Goal: Task Accomplishment & Management: Manage account settings

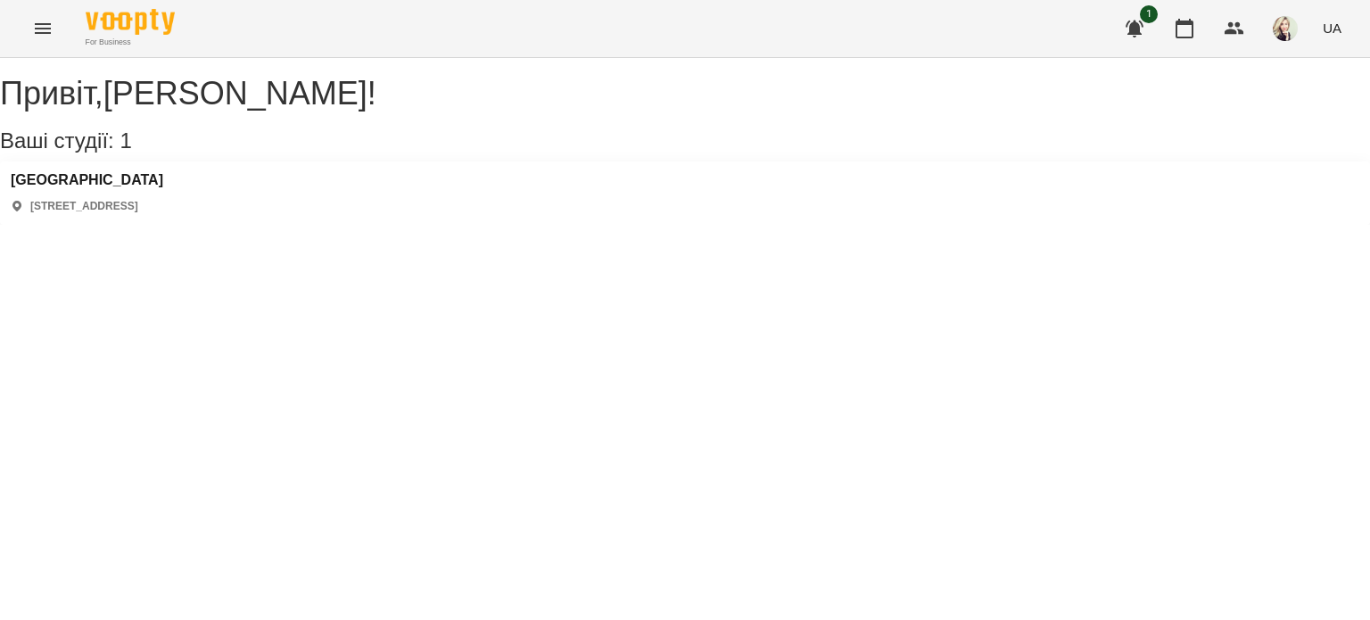
click at [51, 25] on icon "Menu" at bounding box center [42, 28] width 21 height 21
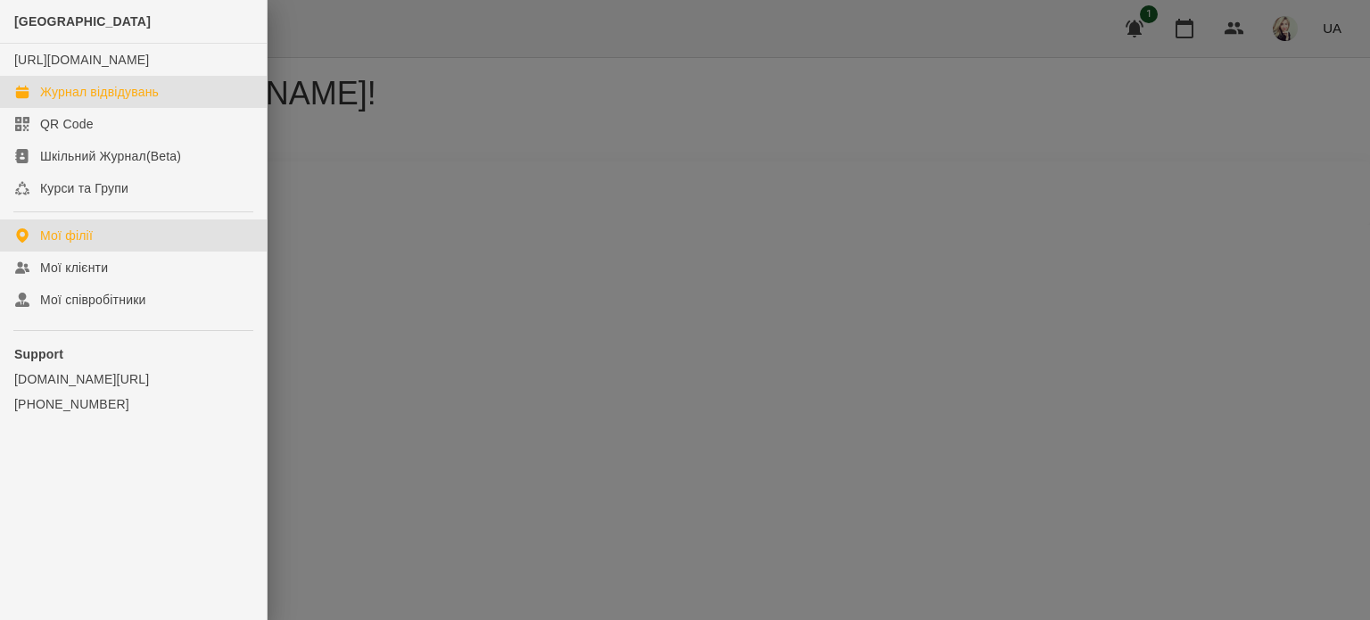
click at [110, 101] on div "Журнал відвідувань" at bounding box center [99, 92] width 119 height 18
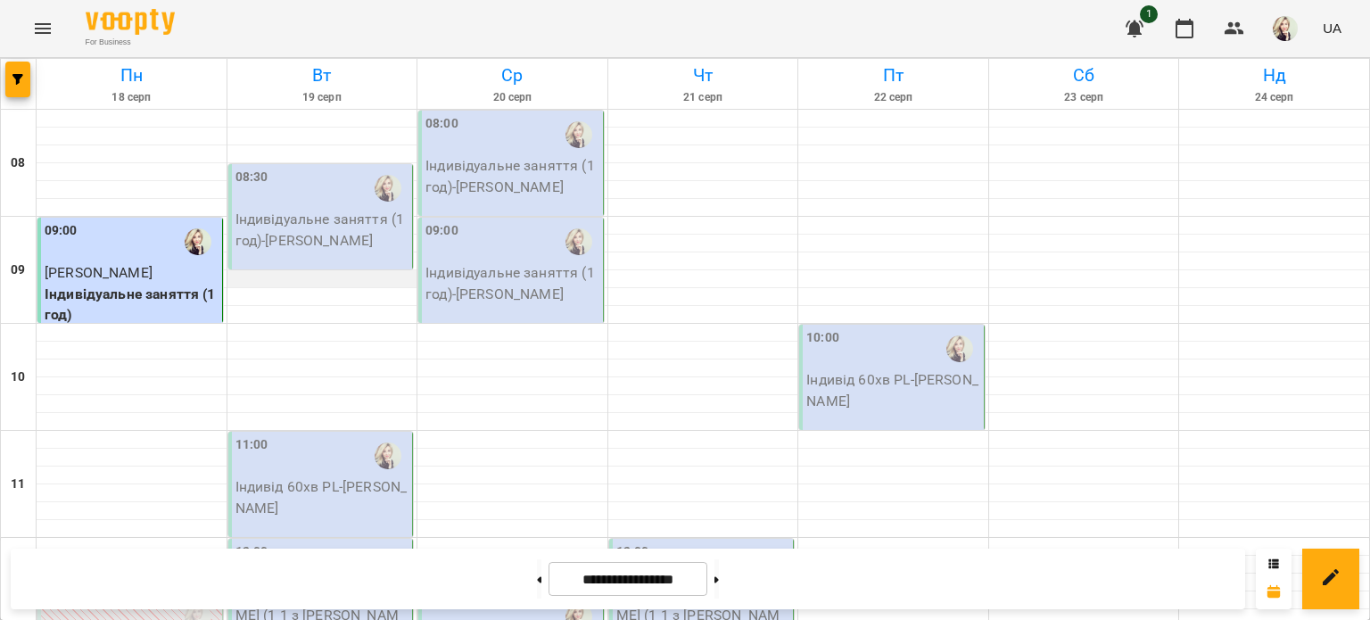
scroll to position [178, 0]
click at [340, 435] on div "11:00" at bounding box center [322, 455] width 174 height 41
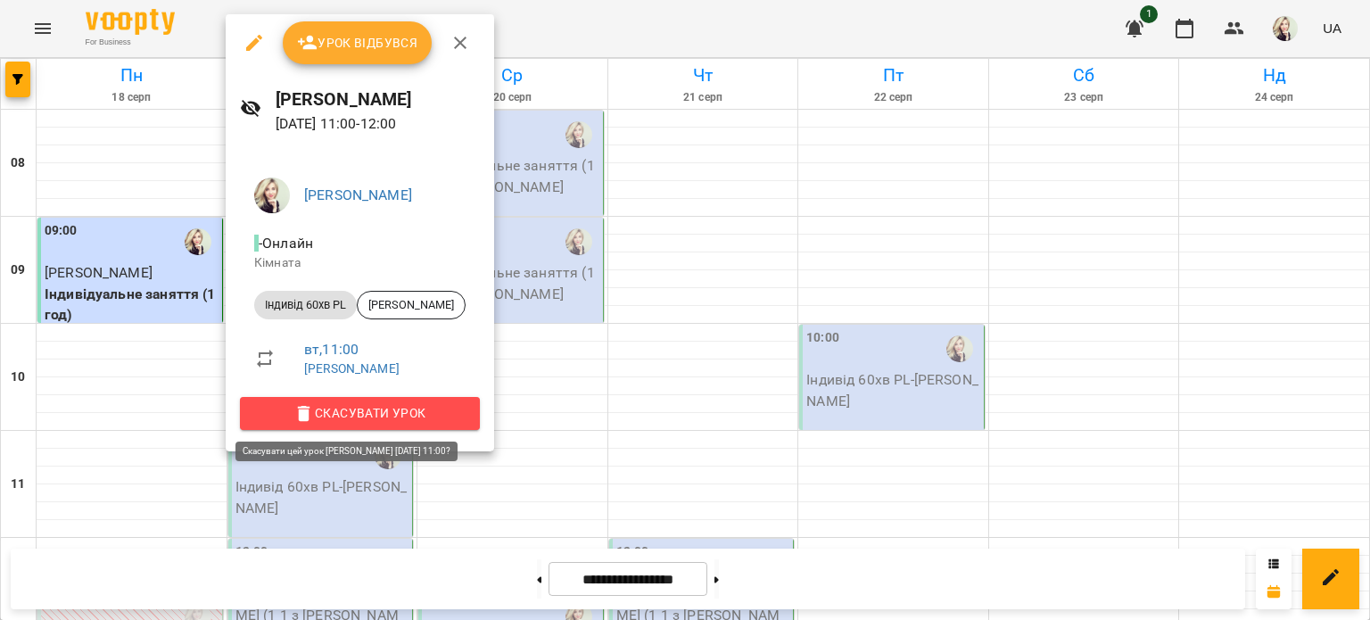
click at [368, 420] on span "Скасувати Урок" at bounding box center [359, 412] width 211 height 21
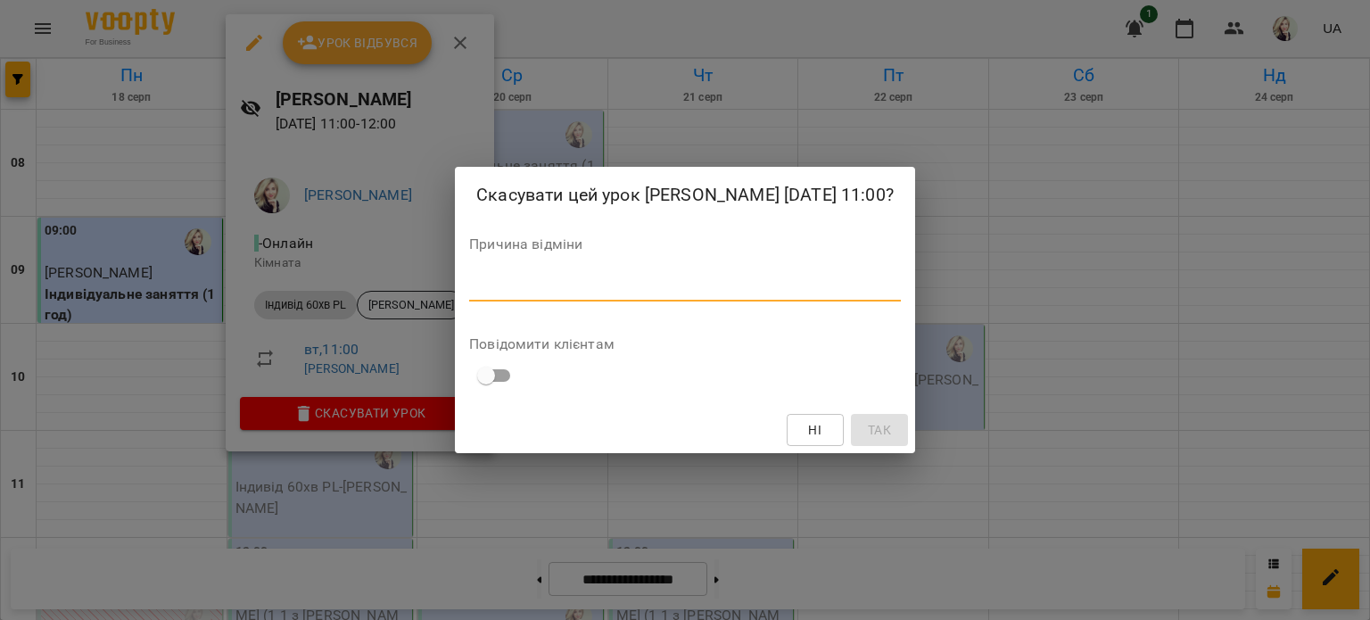
click at [469, 295] on textarea at bounding box center [685, 286] width 432 height 17
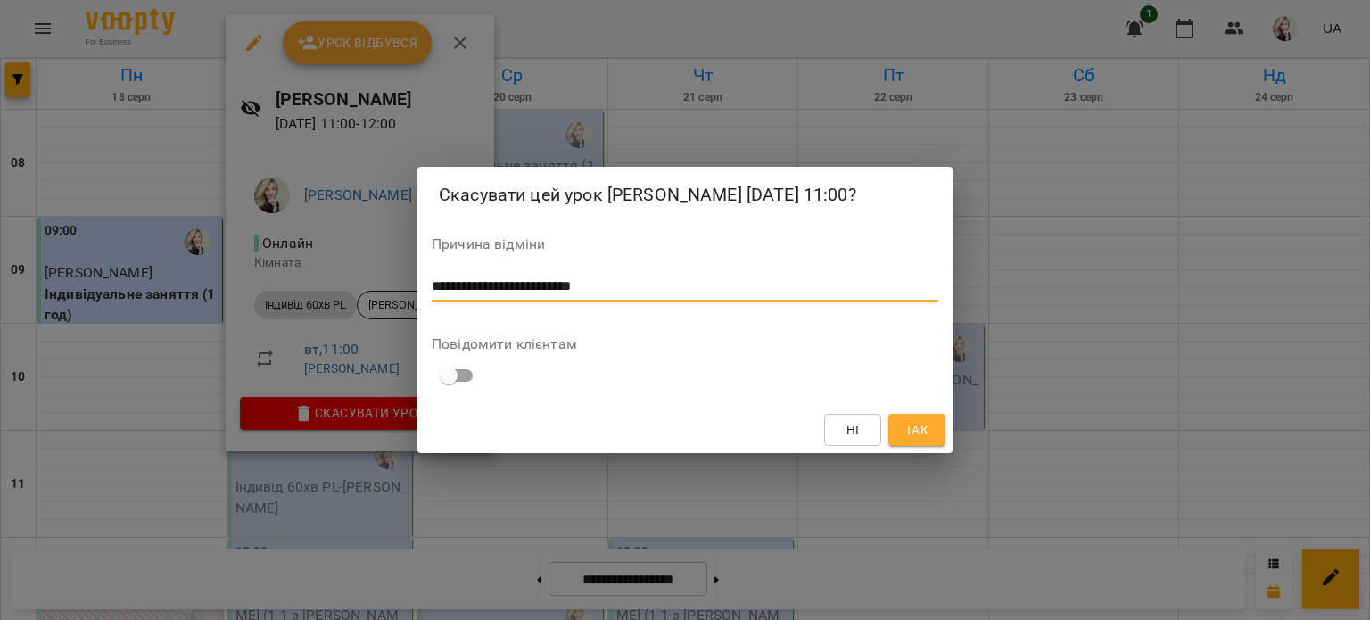
type textarea "**********"
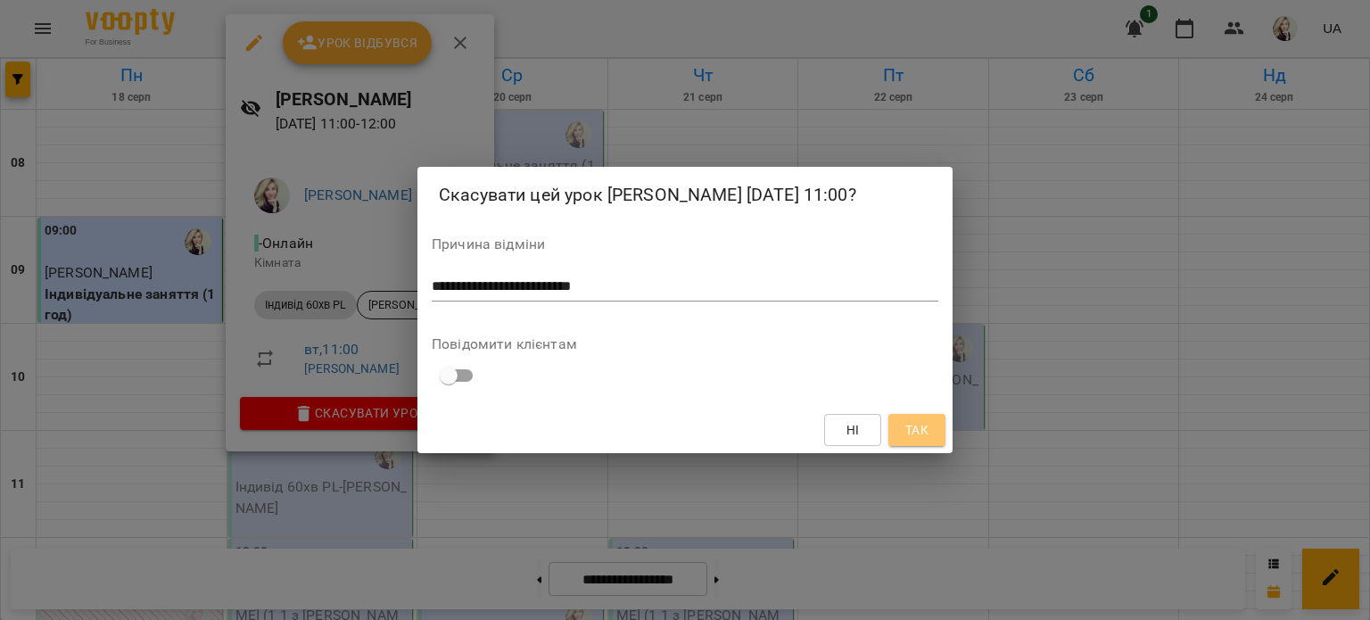
click at [907, 440] on span "Так" at bounding box center [916, 429] width 23 height 21
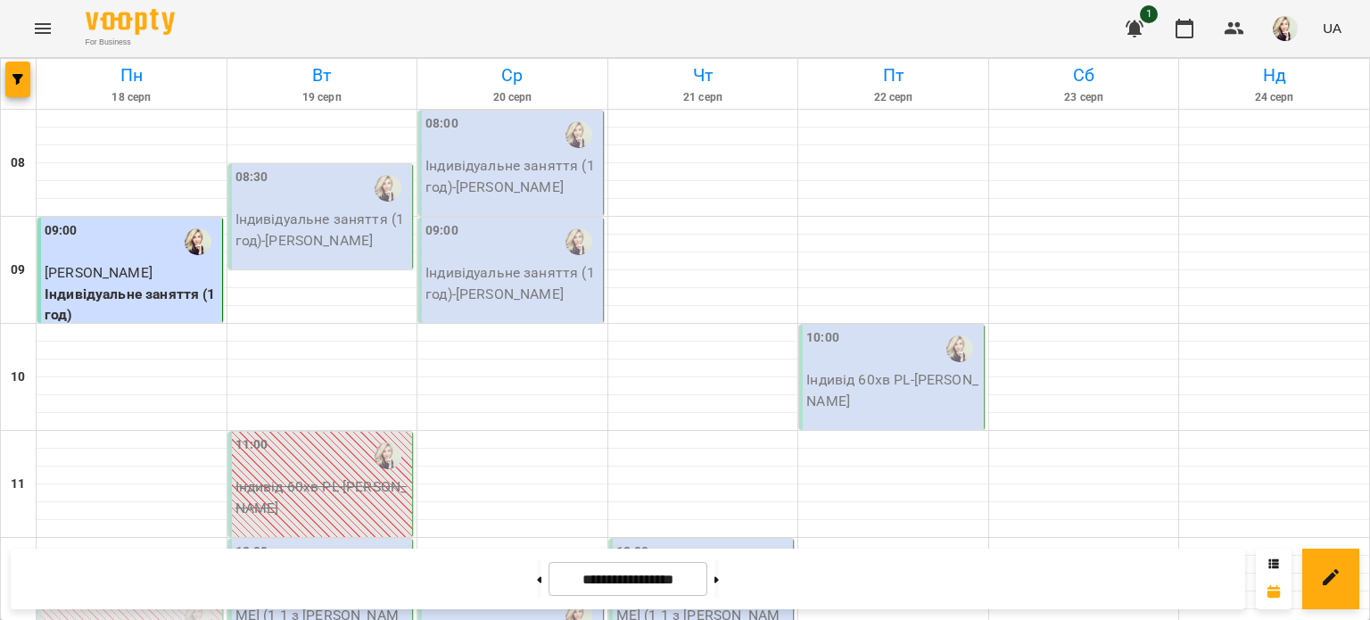
scroll to position [0, 0]
click at [316, 251] on div "08:30 Індивідуальне заняття (1 год) - [PERSON_NAME]" at bounding box center [320, 216] width 185 height 105
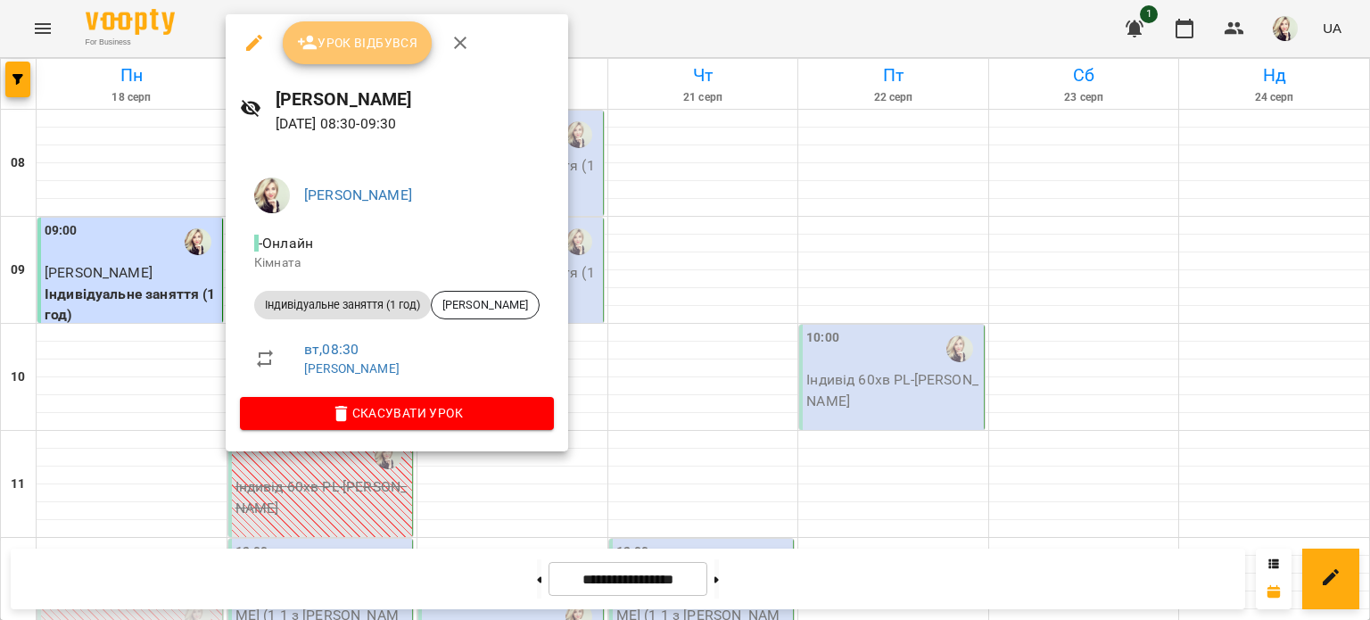
click at [359, 50] on span "Урок відбувся" at bounding box center [357, 42] width 121 height 21
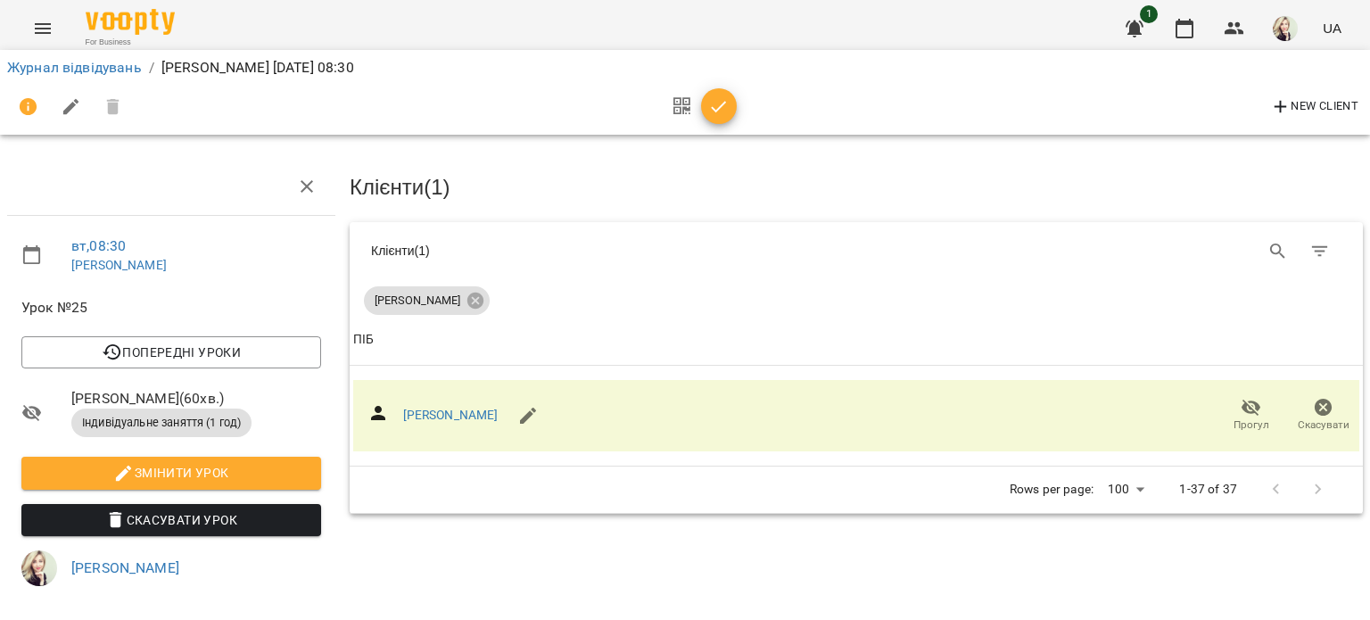
click at [51, 21] on icon "Menu" at bounding box center [42, 28] width 21 height 21
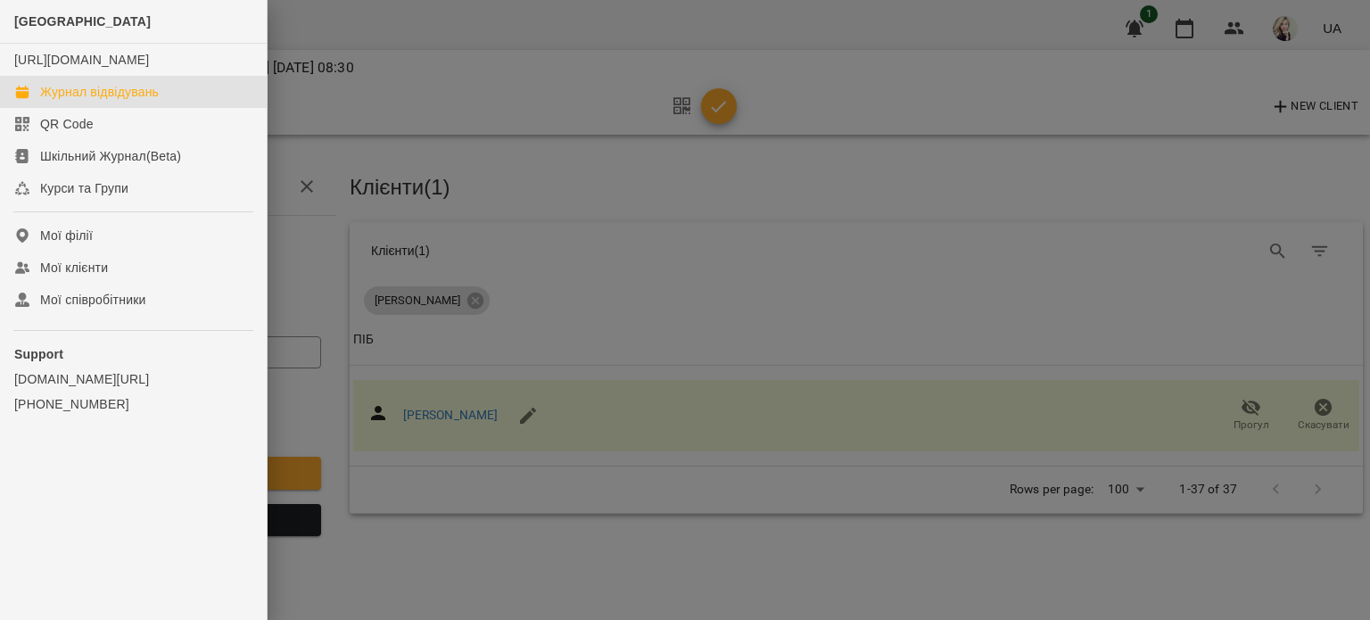
click at [71, 101] on div "Журнал відвідувань" at bounding box center [99, 92] width 119 height 18
